Goal: Information Seeking & Learning: Learn about a topic

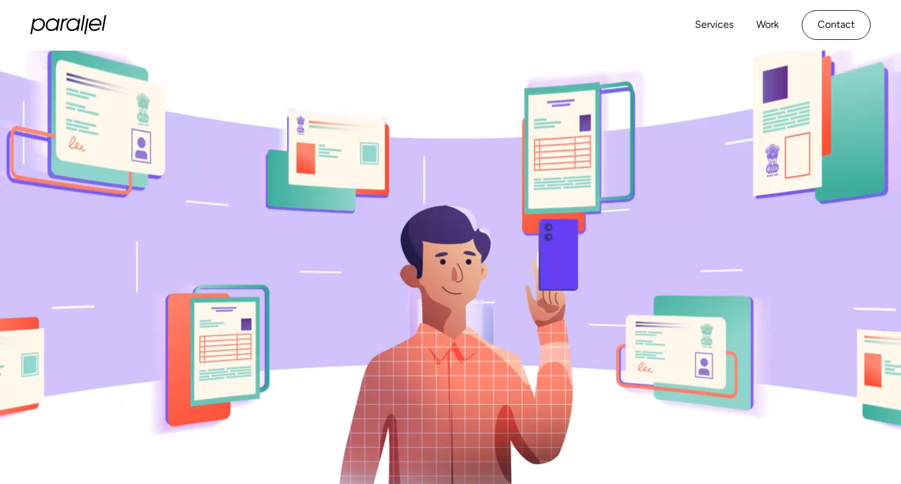
drag, startPoint x: 380, startPoint y: 231, endPoint x: 438, endPoint y: 302, distance: 91.2
click at [438, 302] on video at bounding box center [450, 293] width 901 height 484
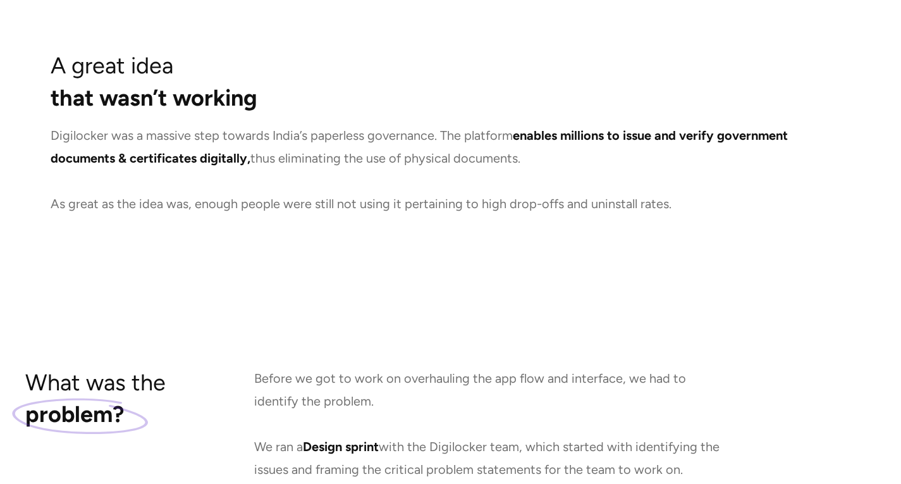
scroll to position [851, 0]
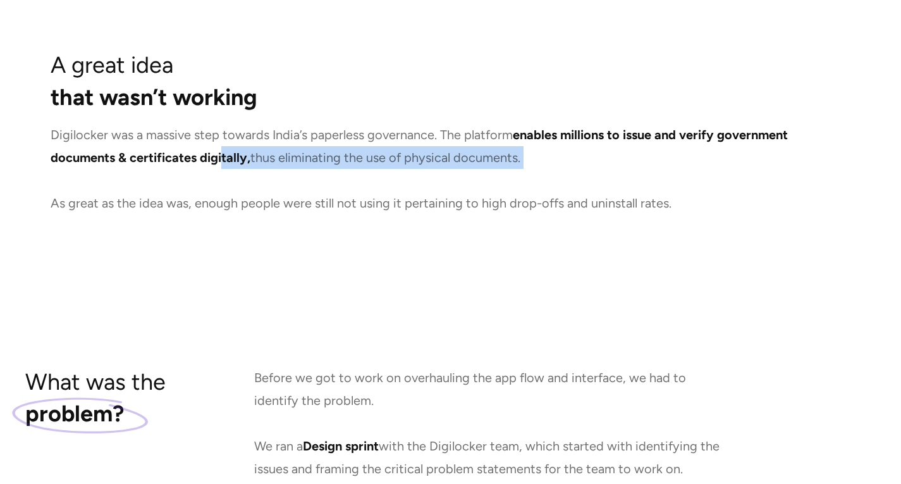
drag, startPoint x: 220, startPoint y: 150, endPoint x: 319, endPoint y: 180, distance: 103.8
click at [319, 180] on p "Digilocker was a massive step towards India’s paperless governance. The platfor…" at bounding box center [451, 168] width 800 height 91
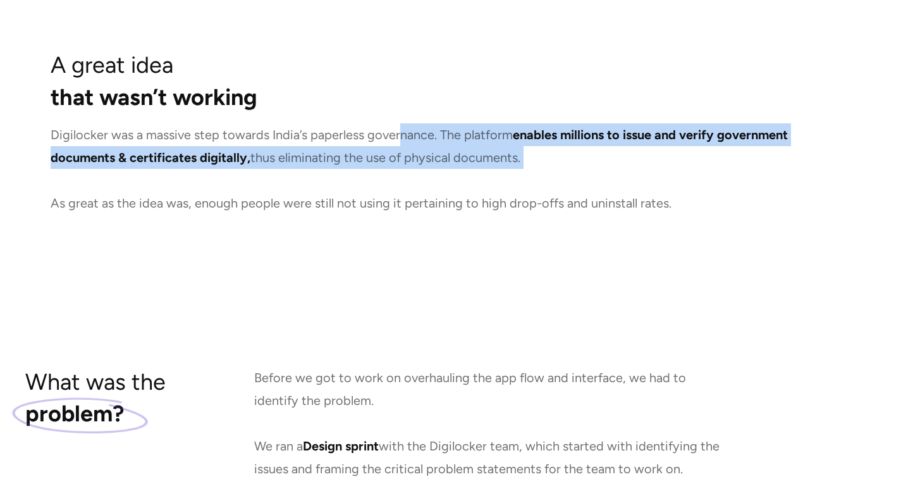
drag, startPoint x: 319, startPoint y: 180, endPoint x: 397, endPoint y: 115, distance: 101.0
click at [397, 115] on div "A great idea that wasn’t working Digilocker was a massive step towards India’s …" at bounding box center [451, 131] width 800 height 165
drag, startPoint x: 428, startPoint y: 115, endPoint x: 505, endPoint y: 154, distance: 86.0
click at [505, 154] on div "A great idea that wasn’t working Digilocker was a massive step towards India’s …" at bounding box center [451, 131] width 800 height 165
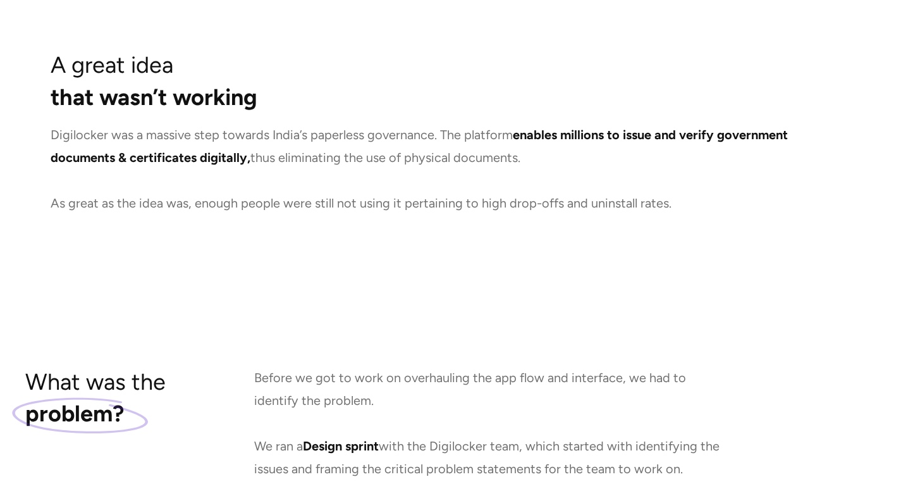
click at [424, 183] on p "Digilocker was a massive step towards India’s paperless governance. The platfor…" at bounding box center [451, 168] width 800 height 91
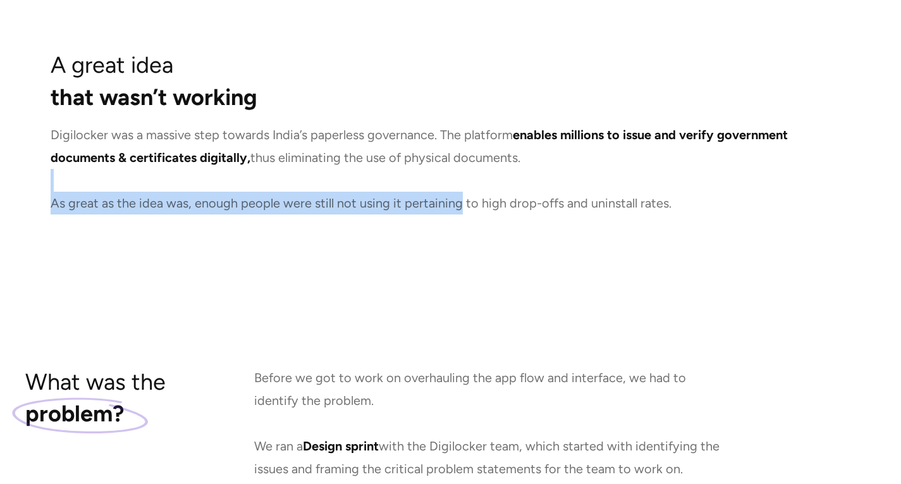
drag, startPoint x: 424, startPoint y: 183, endPoint x: 412, endPoint y: 200, distance: 21.8
click at [412, 200] on p "Digilocker was a massive step towards India’s paperless governance. The platfor…" at bounding box center [451, 168] width 800 height 91
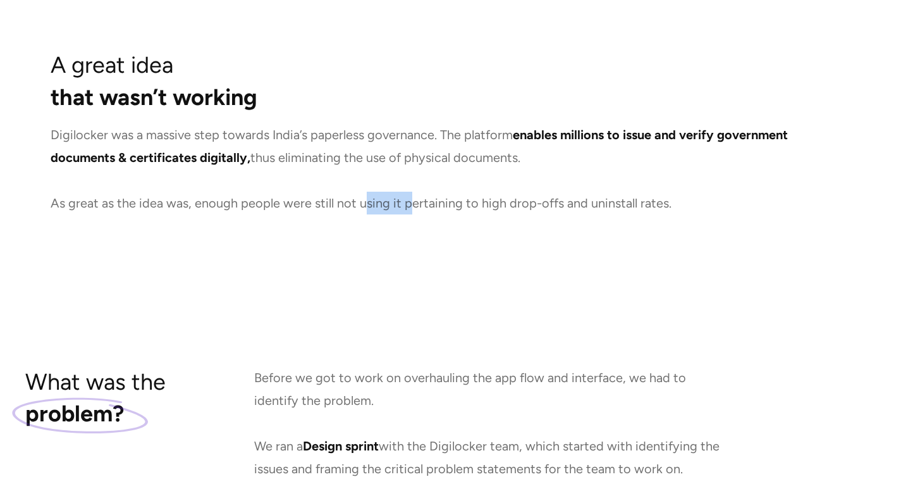
drag, startPoint x: 412, startPoint y: 200, endPoint x: 358, endPoint y: 206, distance: 54.1
click at [358, 206] on p "Digilocker was a massive step towards India’s paperless governance. The platfor…" at bounding box center [451, 168] width 800 height 91
click at [331, 223] on section "A great idea that wasn’t working Digilocker was a massive step towards India’s …" at bounding box center [450, 131] width 901 height 317
drag, startPoint x: 331, startPoint y: 223, endPoint x: 476, endPoint y: 230, distance: 144.4
click at [476, 230] on section "A great idea that wasn’t working Digilocker was a massive step towards India’s …" at bounding box center [450, 131] width 901 height 317
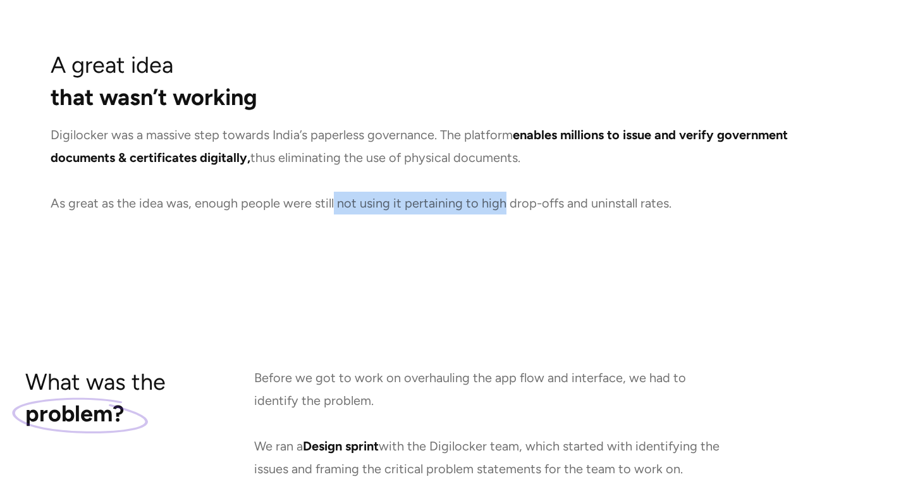
click at [476, 230] on section "A great idea that wasn’t working Digilocker was a massive step towards India’s …" at bounding box center [450, 131] width 901 height 317
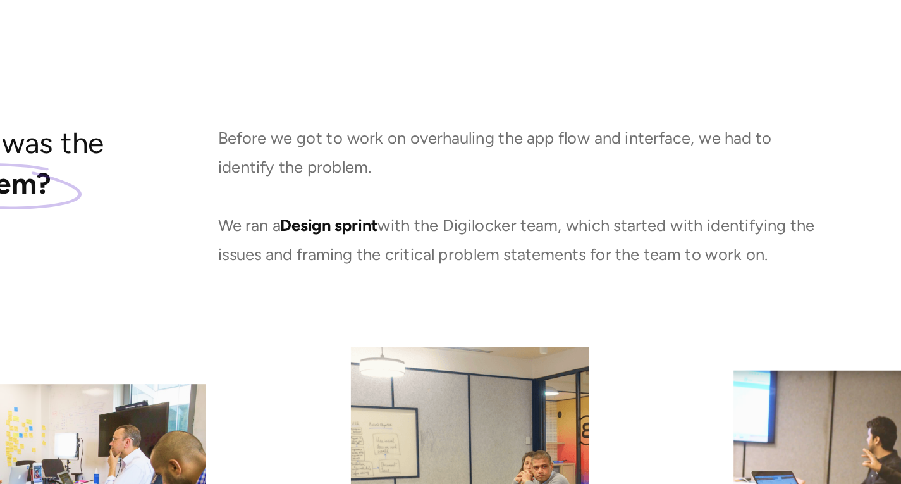
scroll to position [1067, 0]
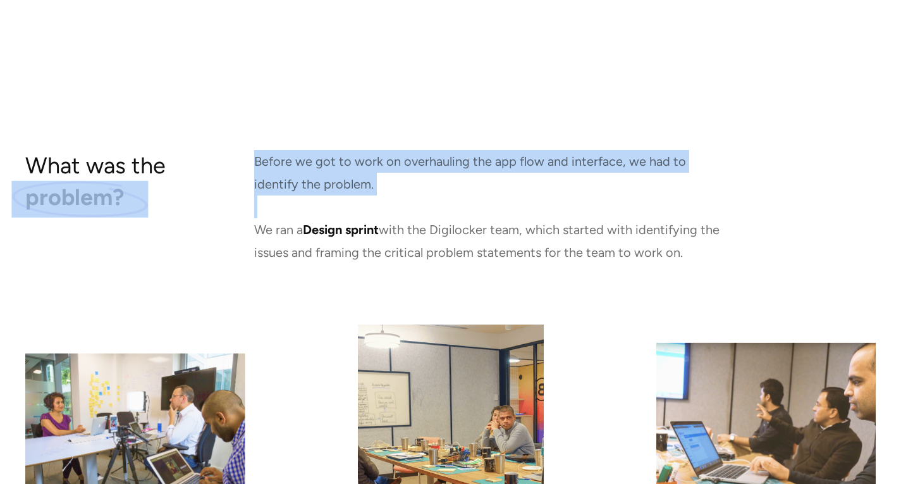
drag, startPoint x: 225, startPoint y: 220, endPoint x: 97, endPoint y: 199, distance: 129.4
click at [97, 199] on div "What was the problem? Before we got to work on overhauling the app flow and int…" at bounding box center [450, 207] width 851 height 114
click at [82, 247] on div "What was the problem?" at bounding box center [95, 207] width 140 height 114
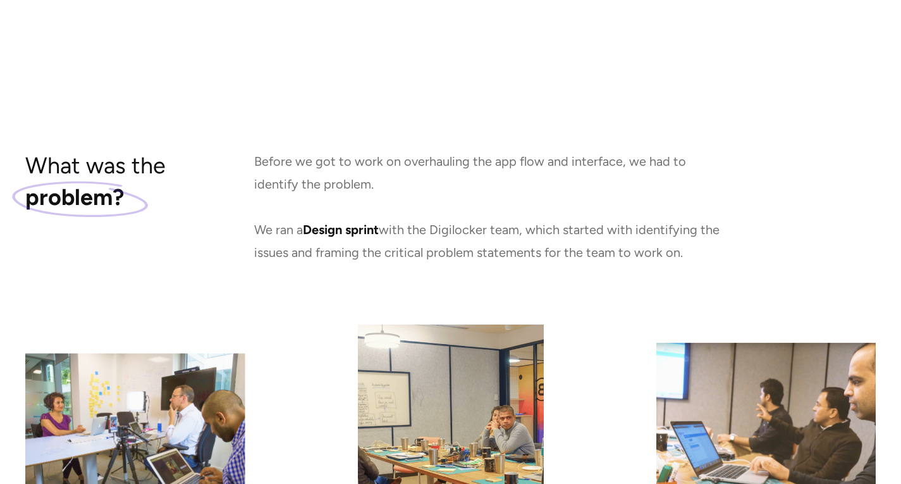
click at [82, 174] on h3 "What was the problem?" at bounding box center [95, 182] width 140 height 64
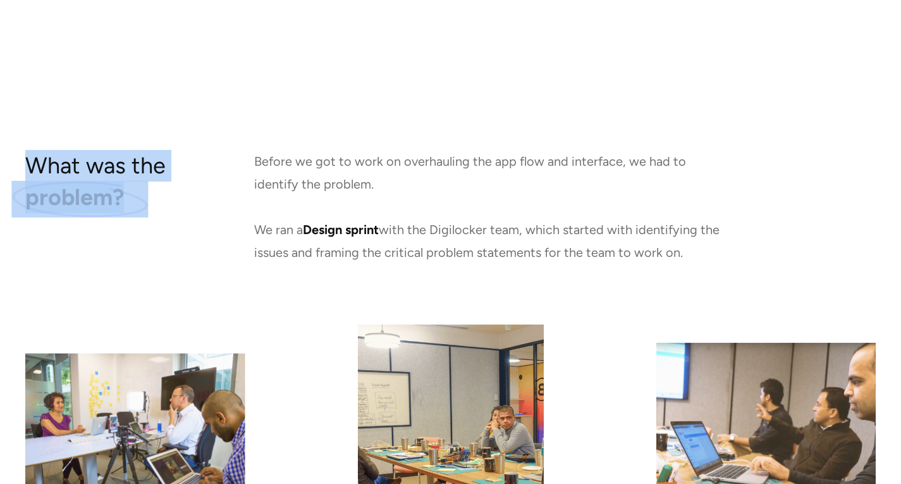
drag, startPoint x: 82, startPoint y: 174, endPoint x: 123, endPoint y: 200, distance: 48.6
click at [123, 200] on h3 "What was the problem?" at bounding box center [95, 182] width 140 height 64
click at [123, 200] on img at bounding box center [79, 199] width 137 height 37
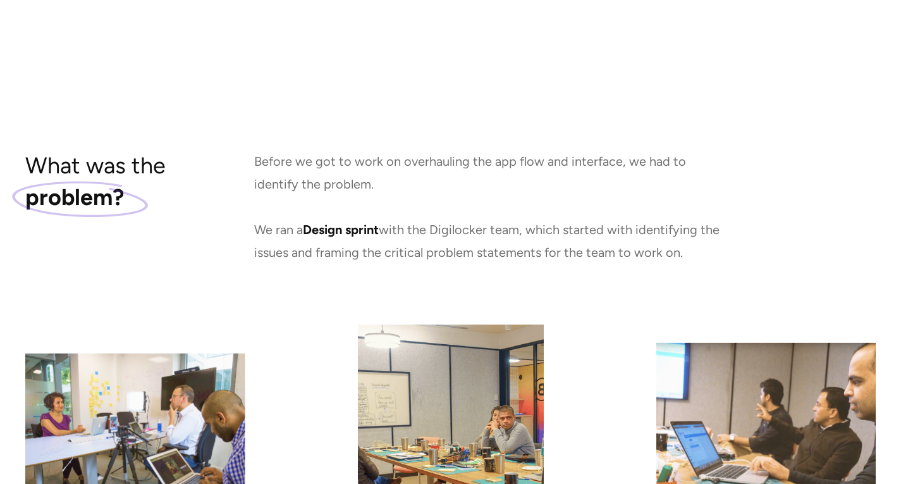
click at [242, 199] on div "What was the problem? Before we got to work on overhauling the app flow and int…" at bounding box center [450, 207] width 851 height 114
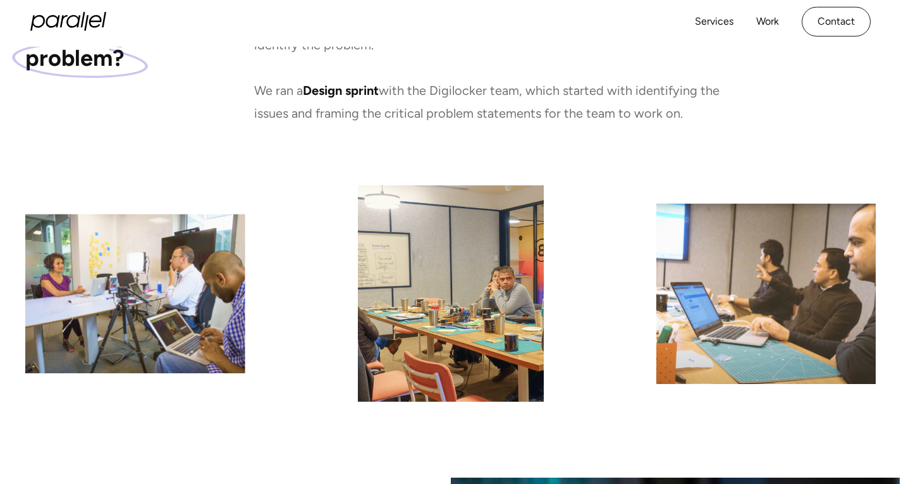
scroll to position [1205, 0]
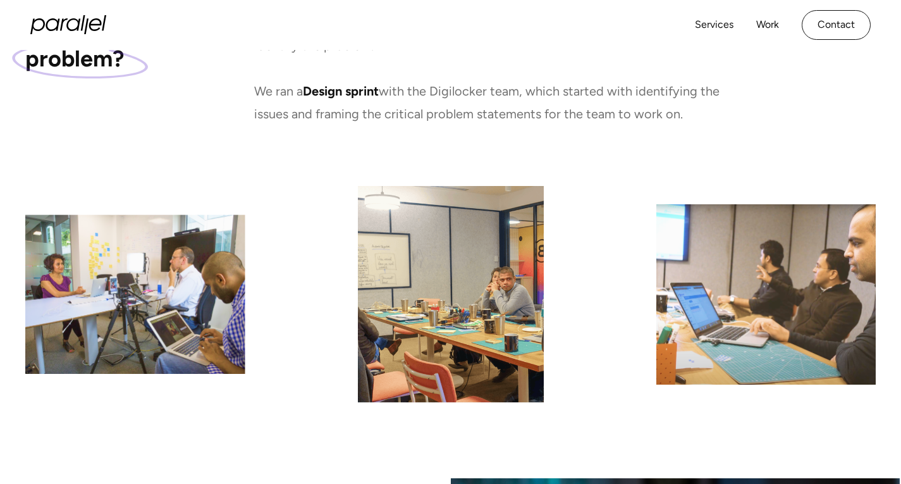
click at [354, 121] on p "Before we got to work on overhauling the app flow and interface, we had to iden…" at bounding box center [489, 68] width 471 height 114
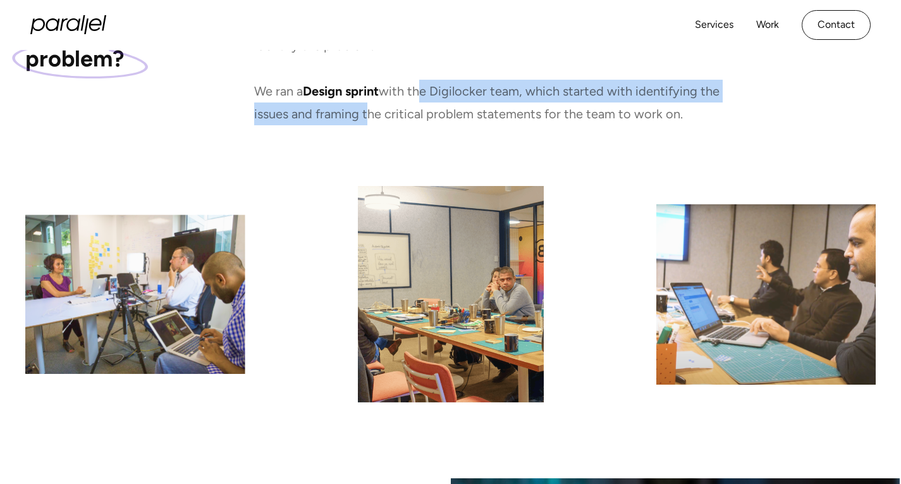
drag, startPoint x: 354, startPoint y: 121, endPoint x: 424, endPoint y: 101, distance: 73.2
click at [424, 101] on p "Before we got to work on overhauling the app flow and interface, we had to iden…" at bounding box center [489, 68] width 471 height 114
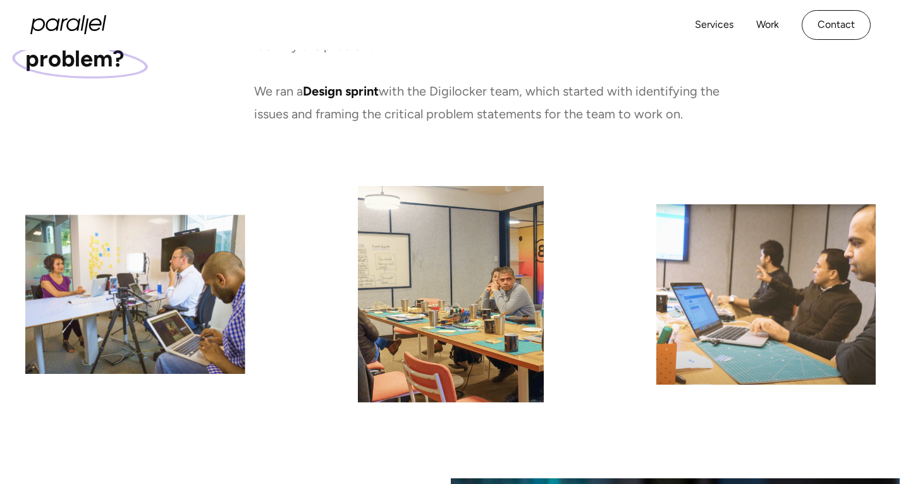
click at [349, 290] on div at bounding box center [450, 294] width 851 height 216
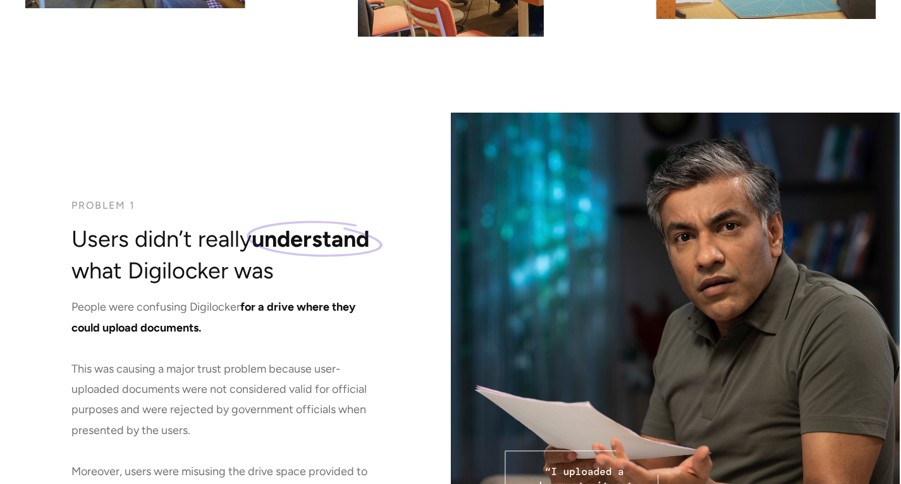
scroll to position [1572, 0]
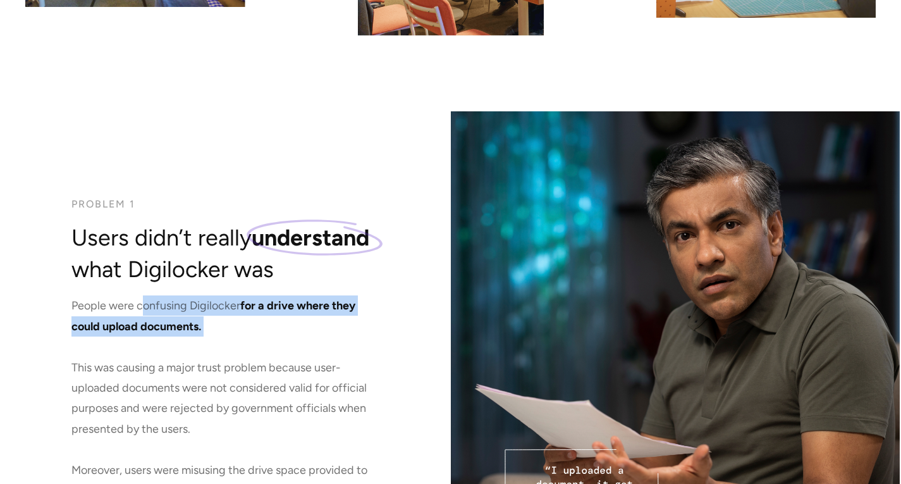
drag, startPoint x: 197, startPoint y: 343, endPoint x: 140, endPoint y: 311, distance: 65.4
click at [140, 311] on p "People were confusing Digilocker for a drive where they could upload documents.…" at bounding box center [224, 397] width 307 height 205
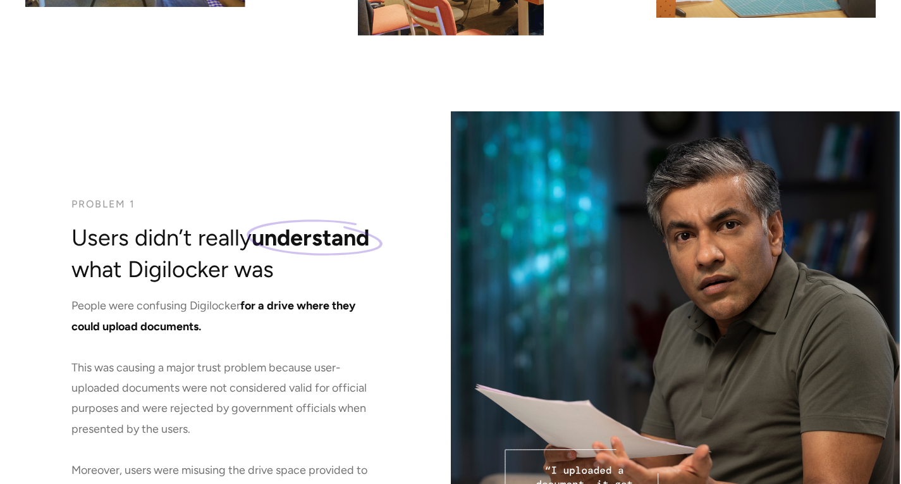
click at [116, 377] on p "People were confusing Digilocker for a drive where they could upload documents.…" at bounding box center [224, 397] width 307 height 205
drag, startPoint x: 116, startPoint y: 377, endPoint x: 194, endPoint y: 397, distance: 79.6
click at [194, 397] on p "People were confusing Digilocker for a drive where they could upload documents.…" at bounding box center [224, 397] width 307 height 205
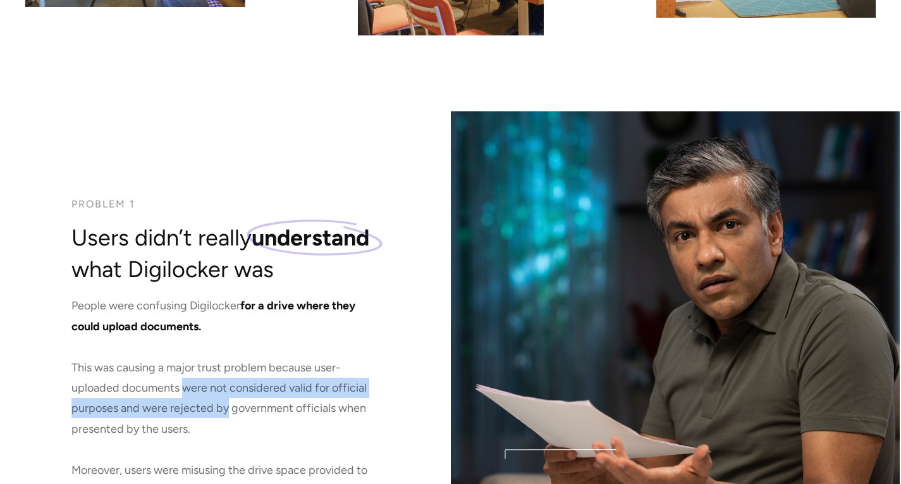
drag, startPoint x: 194, startPoint y: 397, endPoint x: 221, endPoint y: 408, distance: 29.5
click at [221, 408] on p "People were confusing Digilocker for a drive where they could upload documents.…" at bounding box center [224, 397] width 307 height 205
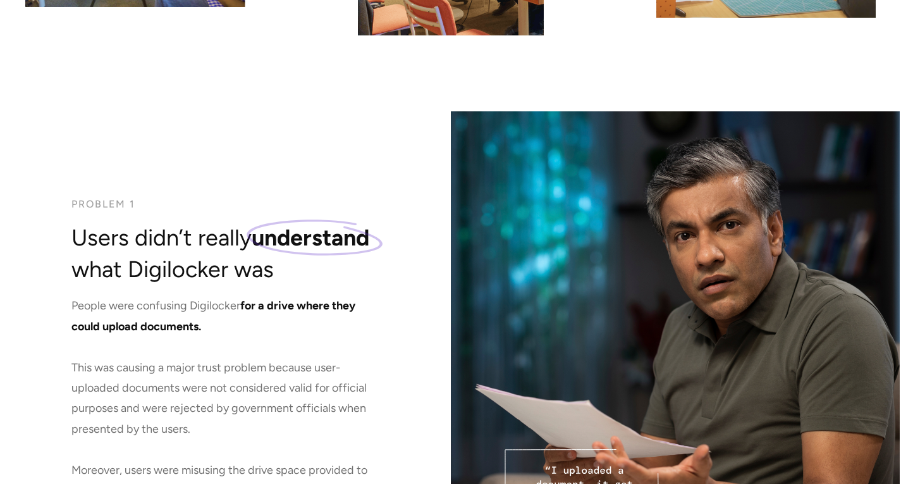
click at [200, 422] on p "People were confusing Digilocker for a drive where they could upload documents.…" at bounding box center [224, 397] width 307 height 205
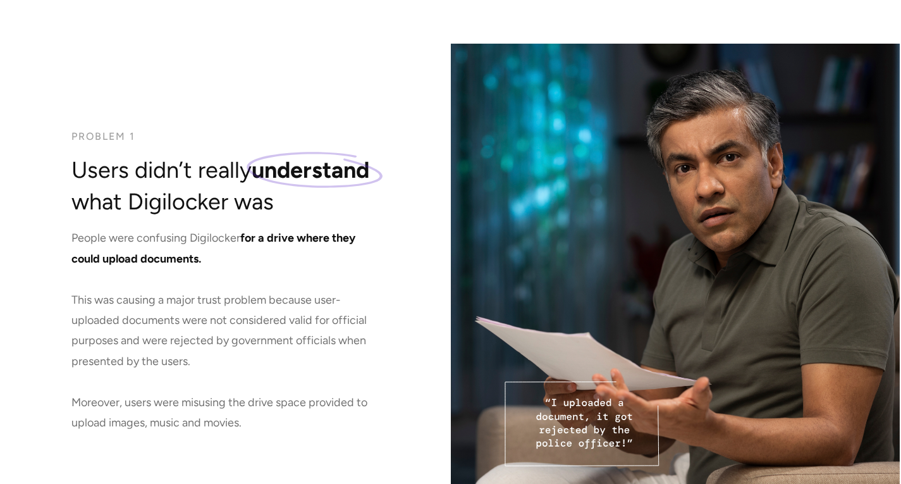
scroll to position [1641, 0]
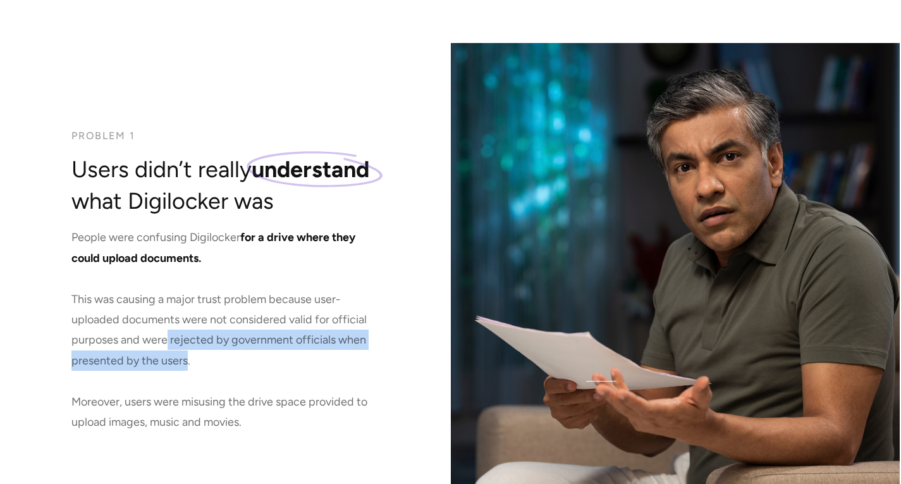
drag, startPoint x: 185, startPoint y: 352, endPoint x: 163, endPoint y: 328, distance: 32.7
click at [163, 328] on p "People were confusing Digilocker for a drive where they could upload documents.…" at bounding box center [224, 329] width 307 height 205
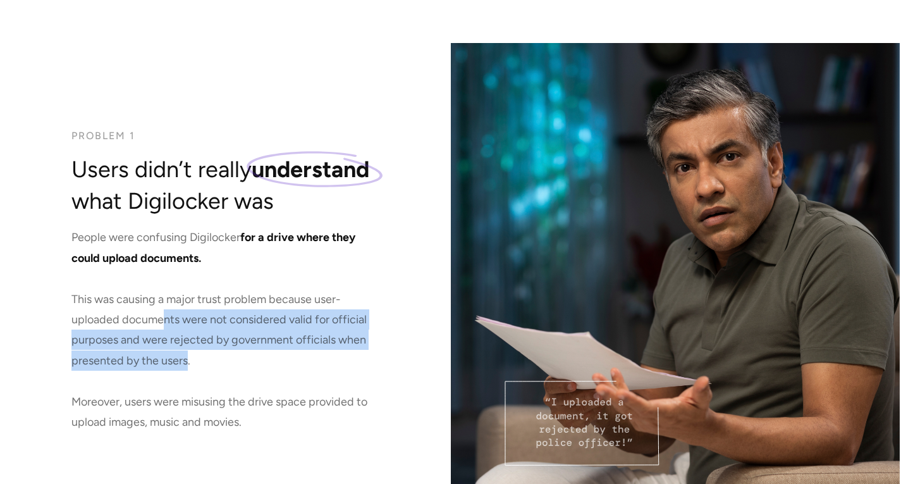
click at [180, 363] on p "People were confusing Digilocker for a drive where they could upload documents.…" at bounding box center [224, 329] width 307 height 205
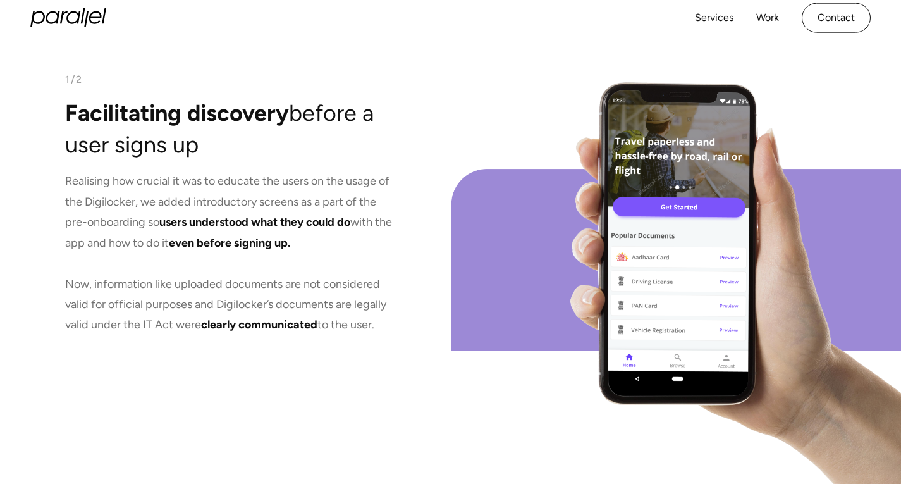
scroll to position [2705, 0]
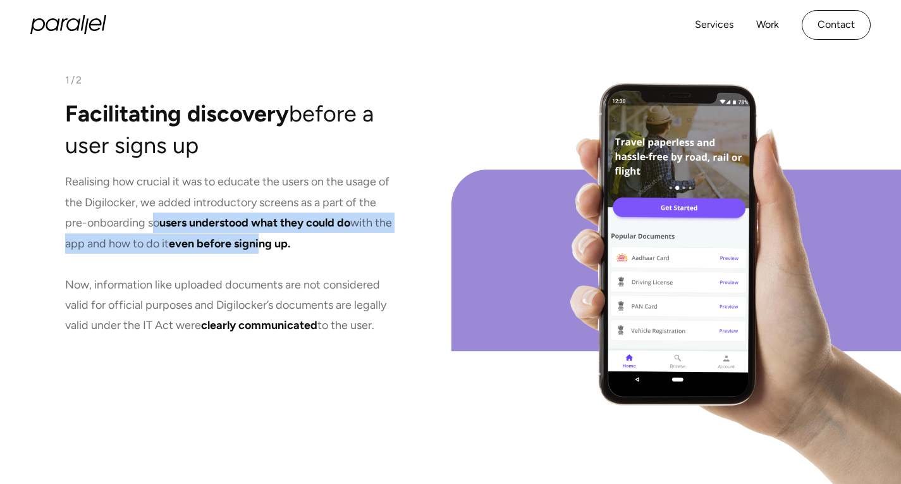
drag, startPoint x: 154, startPoint y: 230, endPoint x: 285, endPoint y: 248, distance: 132.8
click at [285, 248] on p "Realising how crucial it was to educate the users on the usage of the Digilocke…" at bounding box center [229, 253] width 329 height 164
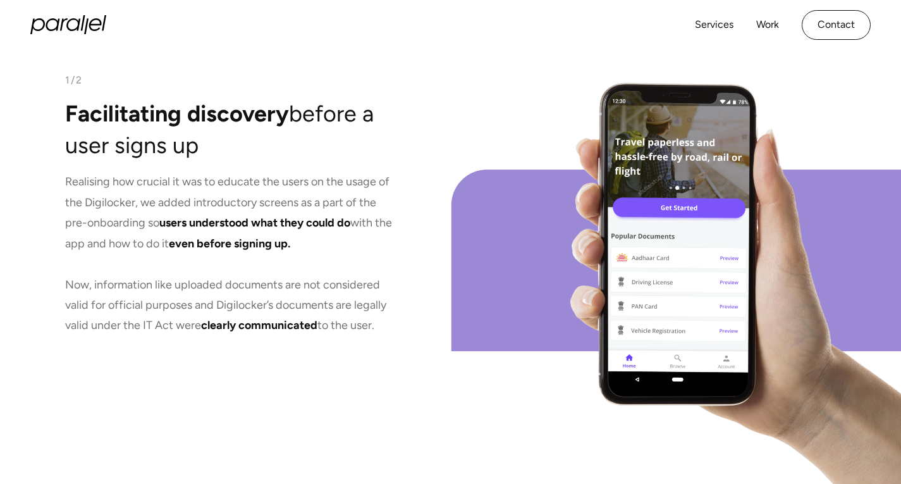
click at [304, 251] on p "Realising how crucial it was to educate the users on the usage of the Digilocke…" at bounding box center [229, 253] width 329 height 164
drag, startPoint x: 304, startPoint y: 251, endPoint x: 252, endPoint y: 236, distance: 53.4
click at [252, 236] on p "Realising how crucial it was to educate the users on the usage of the Digilocke…" at bounding box center [229, 253] width 329 height 164
click at [238, 305] on p "Realising how crucial it was to educate the users on the usage of the Digilocke…" at bounding box center [229, 253] width 329 height 164
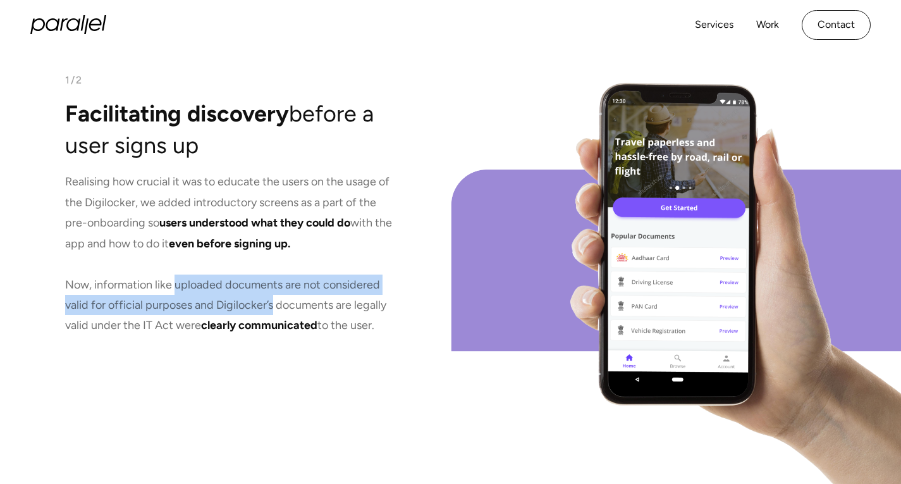
drag, startPoint x: 238, startPoint y: 305, endPoint x: 182, endPoint y: 274, distance: 64.0
click at [182, 274] on p "Realising how crucial it was to educate the users on the usage of the Digilocke…" at bounding box center [229, 253] width 329 height 164
click at [197, 280] on p "Realising how crucial it was to educate the users on the usage of the Digilocke…" at bounding box center [229, 253] width 329 height 164
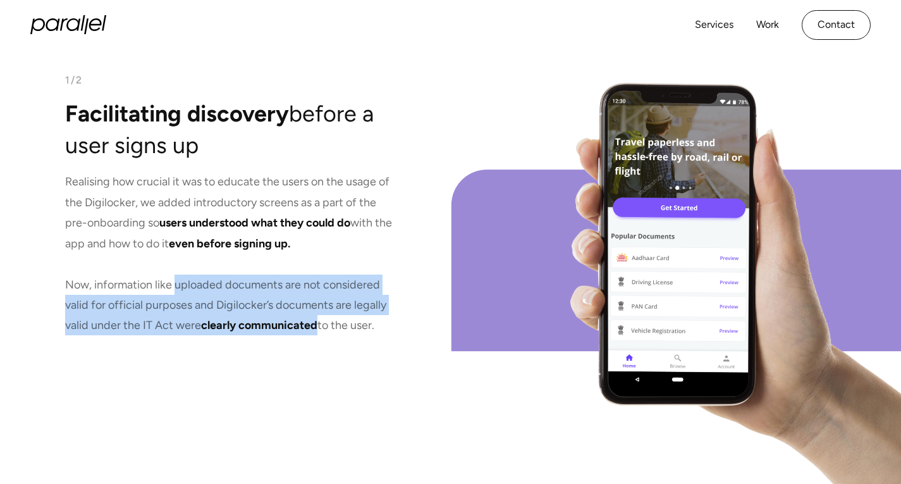
drag, startPoint x: 197, startPoint y: 280, endPoint x: 308, endPoint y: 339, distance: 125.6
click at [308, 339] on div "1/2 Facilitating discovery before a user signs up Realising how crucial it was …" at bounding box center [225, 204] width 451 height 574
click at [316, 338] on div "1/2 Facilitating discovery before a user signs up Realising how crucial it was …" at bounding box center [225, 204] width 451 height 574
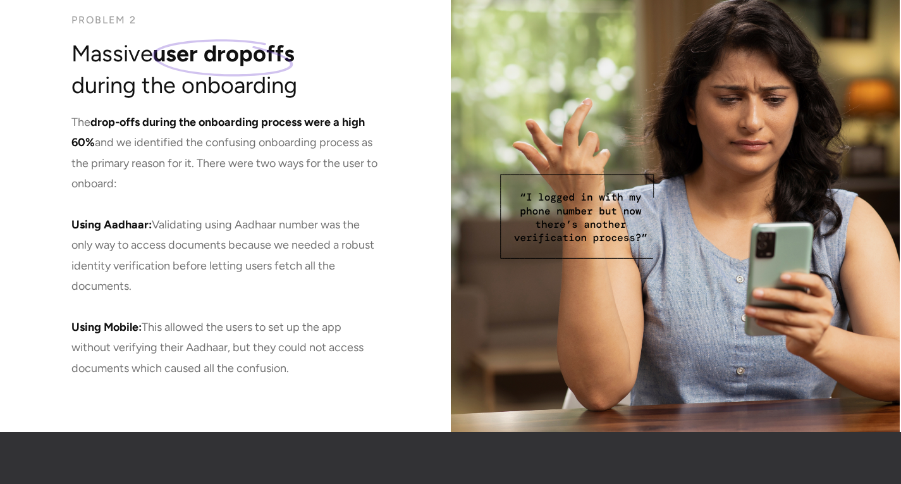
scroll to position [3677, 0]
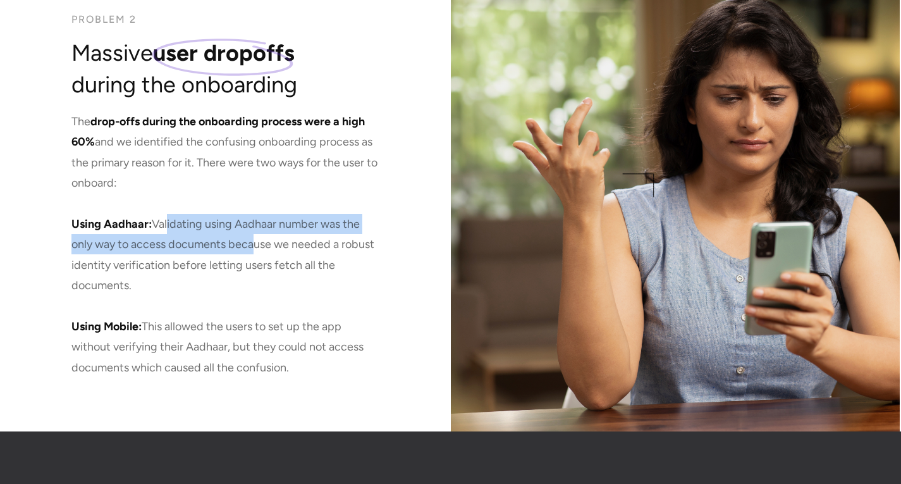
drag, startPoint x: 164, startPoint y: 222, endPoint x: 253, endPoint y: 250, distance: 93.0
click at [253, 250] on p "The drop-offs during the onboarding process were a high 60% and we identified t…" at bounding box center [224, 244] width 307 height 266
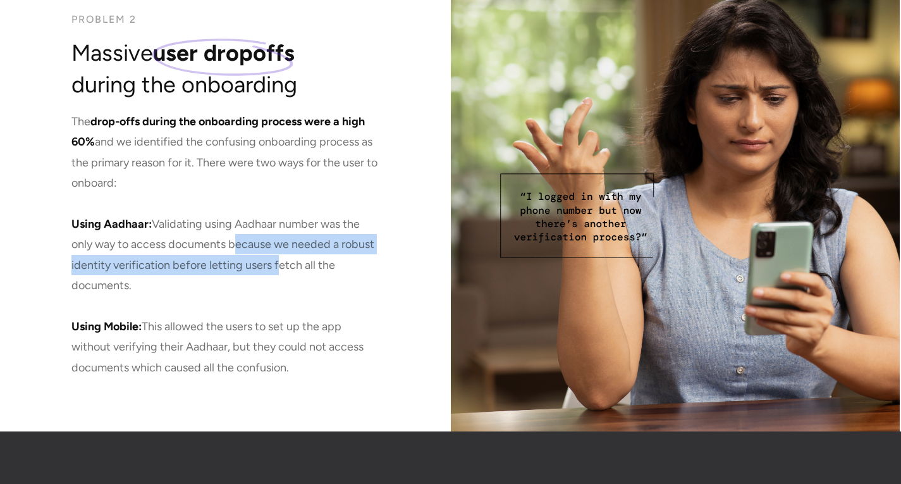
drag, startPoint x: 253, startPoint y: 250, endPoint x: 280, endPoint y: 278, distance: 38.0
click at [280, 278] on p "The drop-offs during the onboarding process were a high 60% and we identified t…" at bounding box center [224, 244] width 307 height 266
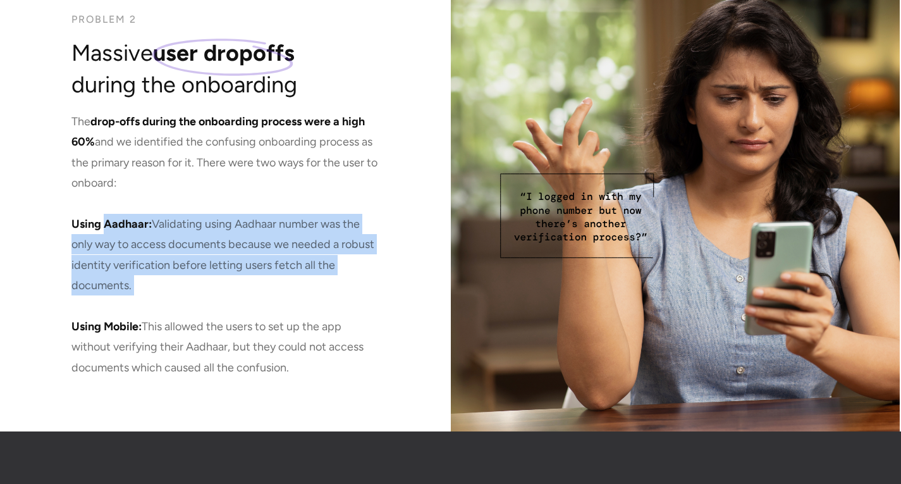
drag, startPoint x: 280, startPoint y: 278, endPoint x: 138, endPoint y: 223, distance: 152.0
click at [138, 223] on p "The drop-offs during the onboarding process were a high 60% and we identified t…" at bounding box center [224, 244] width 307 height 266
click at [165, 274] on p "The drop-offs during the onboarding process were a high 60% and we identified t…" at bounding box center [224, 244] width 307 height 266
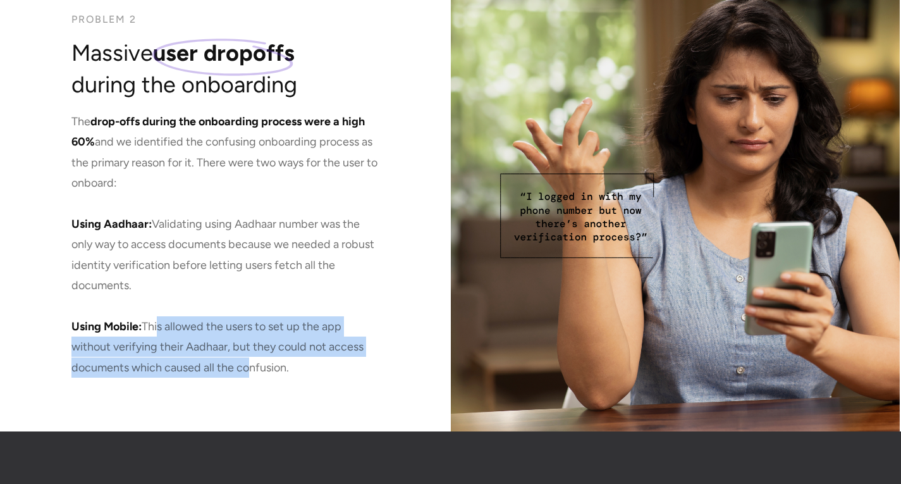
drag, startPoint x: 157, startPoint y: 319, endPoint x: 246, endPoint y: 391, distance: 114.7
click at [246, 391] on div "Problem 2 Massive user dropoffs during the onboarding The drop-offs during the …" at bounding box center [225, 195] width 451 height 475
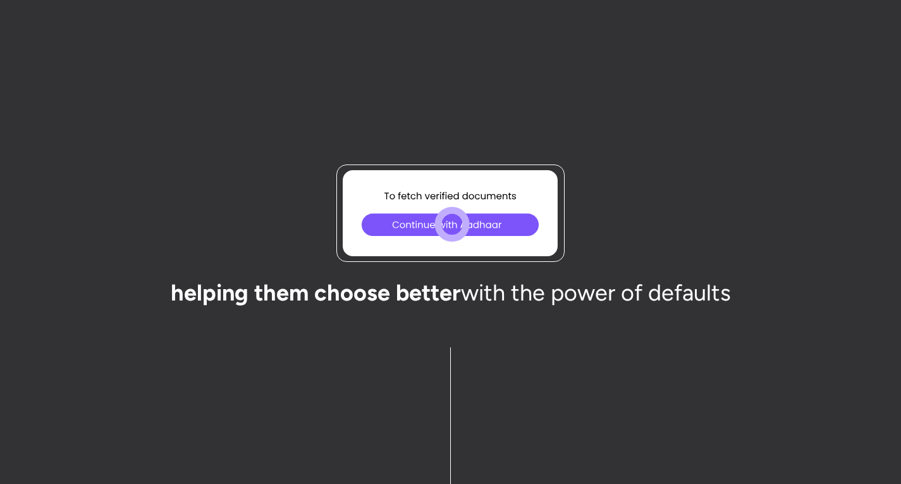
scroll to position [4134, 0]
click at [408, 223] on icon at bounding box center [450, 224] width 177 height 23
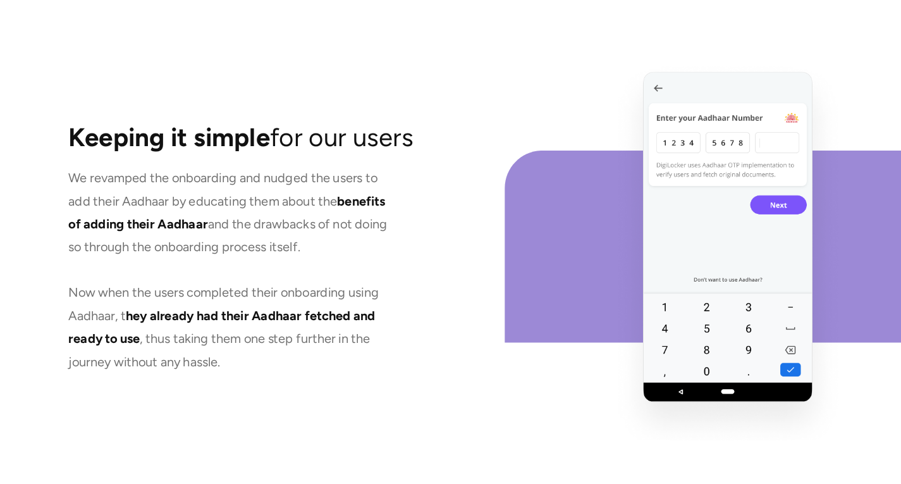
click at [229, 198] on p "We revamped the onboarding and nudged the users to add their Aadhaar by educati…" at bounding box center [230, 262] width 291 height 185
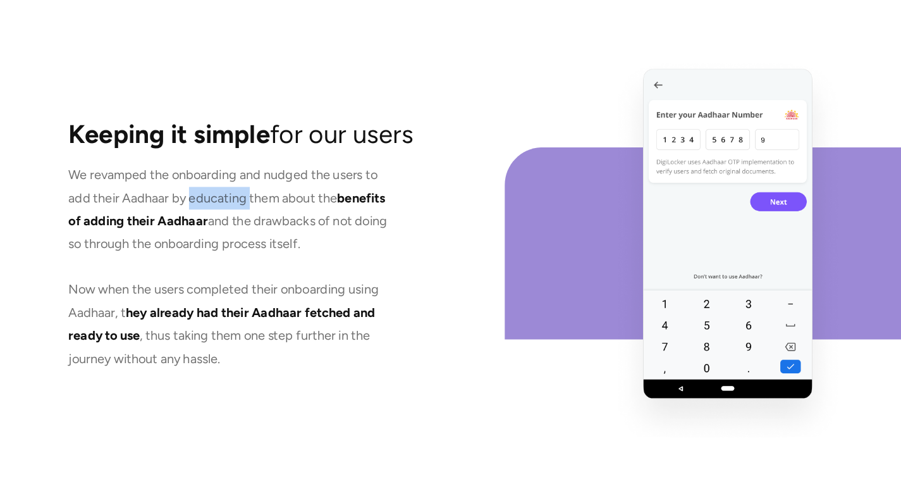
drag, startPoint x: 230, startPoint y: 199, endPoint x: 247, endPoint y: 331, distance: 133.3
click at [247, 331] on p "We revamped the onboarding and nudged the users to add their Aadhaar by educati…" at bounding box center [230, 259] width 291 height 185
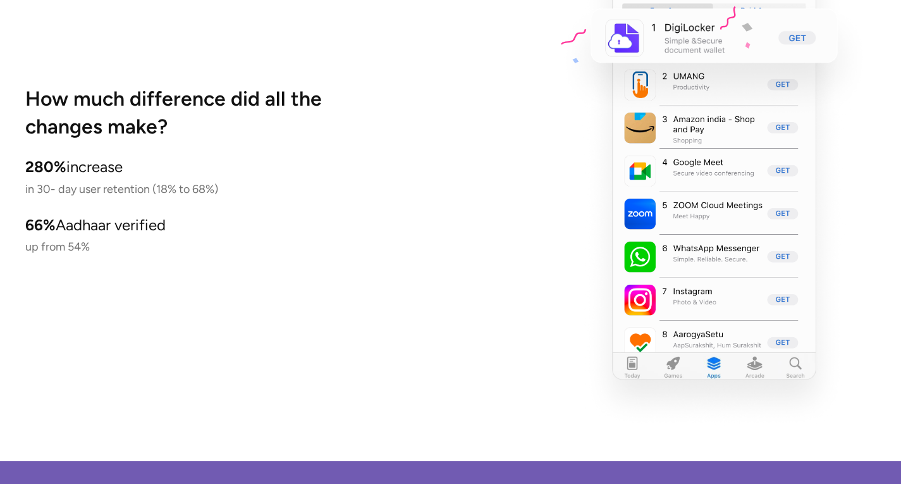
scroll to position [6912, 0]
